Goal: Obtain resource: Download file/media

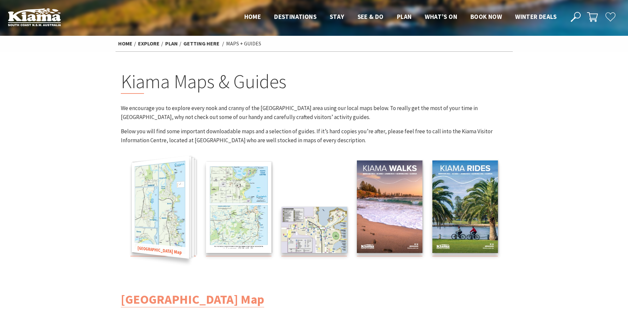
click at [169, 199] on img at bounding box center [159, 207] width 57 height 103
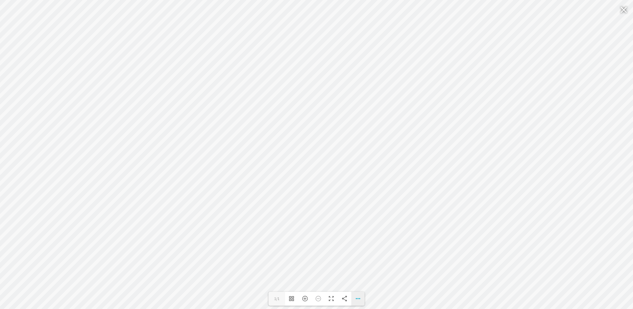
click at [353, 300] on div "Download PDF File Goto First Page Goto Last Page Turn on/off Sound" at bounding box center [357, 298] width 13 height 14
click at [342, 299] on div "Share" at bounding box center [344, 298] width 13 height 14
type textarea "[URL][DOMAIN_NAME]"
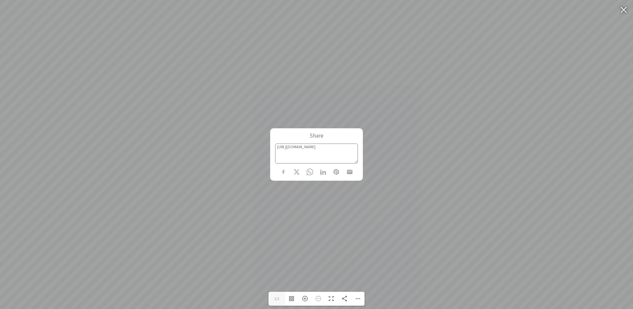
click at [419, 172] on div "Share [URL][DOMAIN_NAME]" at bounding box center [316, 154] width 633 height 309
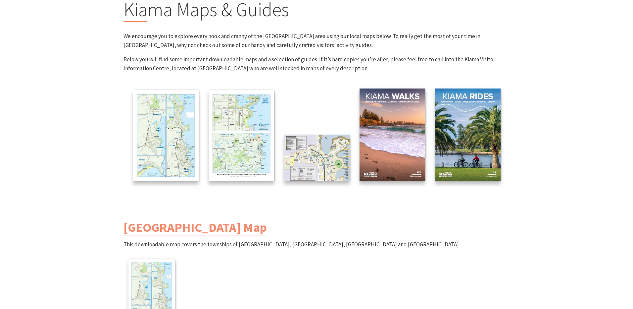
scroll to position [132, 0]
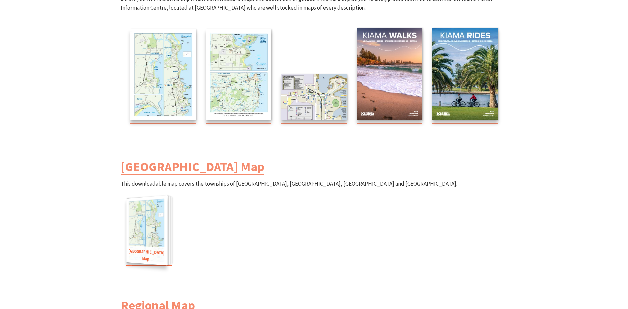
click at [151, 223] on img at bounding box center [147, 230] width 40 height 70
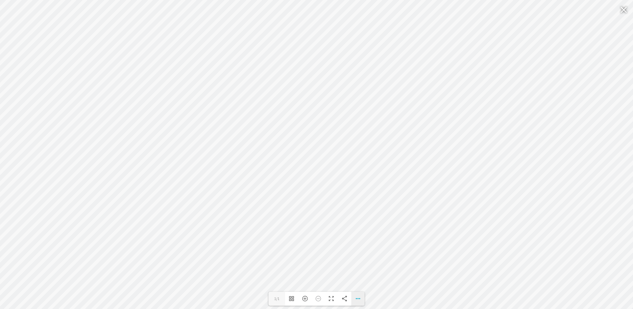
click at [359, 293] on div "Download PDF File Goto First Page Goto Last Page Turn on/off Sound" at bounding box center [357, 298] width 13 height 14
click at [349, 242] on link "Download PDF File" at bounding box center [333, 247] width 56 height 12
